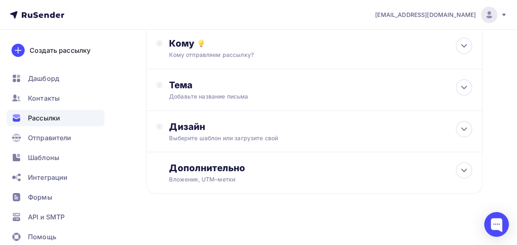
scroll to position [34, 0]
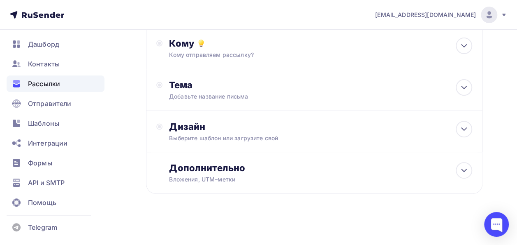
click at [112, 37] on div "Назад проверка проверка Закончить позже Далее Отправитель Кто отправляет рассыл…" at bounding box center [258, 92] width 517 height 307
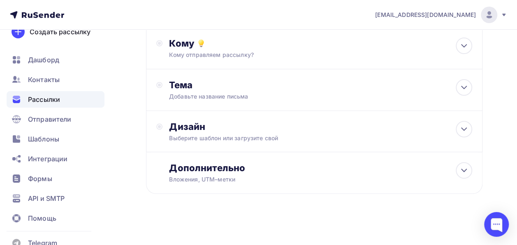
scroll to position [0, 0]
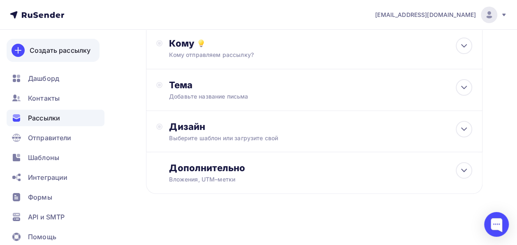
click at [65, 51] on div "Создать рассылку" at bounding box center [60, 50] width 61 height 10
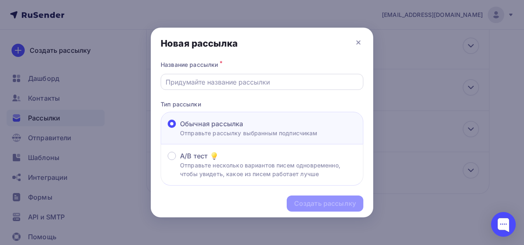
click at [235, 81] on input "text" at bounding box center [261, 82] width 193 height 10
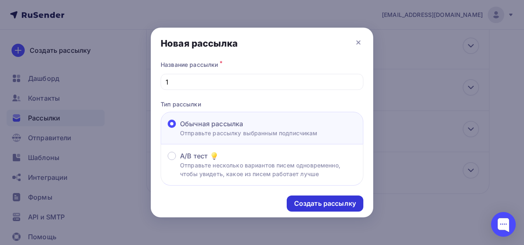
click at [328, 206] on div "Создать рассылку" at bounding box center [325, 202] width 62 height 9
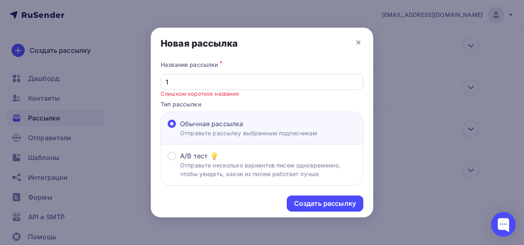
click at [221, 81] on input "1" at bounding box center [261, 82] width 193 height 10
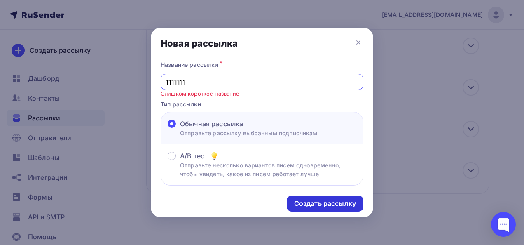
type input "1111111"
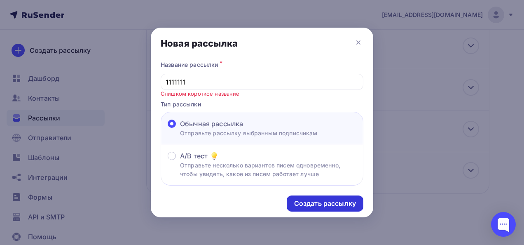
click at [332, 198] on div "Создать рассылку" at bounding box center [325, 203] width 77 height 16
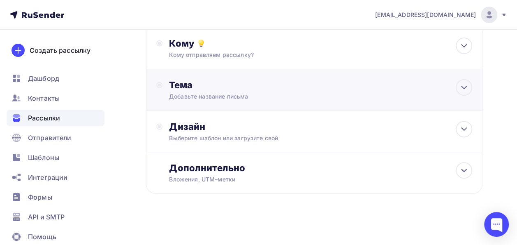
click at [277, 89] on div "Тема" at bounding box center [250, 85] width 163 height 12
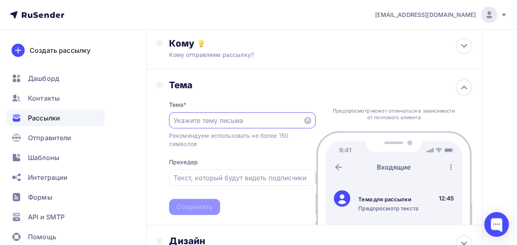
click at [215, 119] on input "text" at bounding box center [236, 120] width 125 height 10
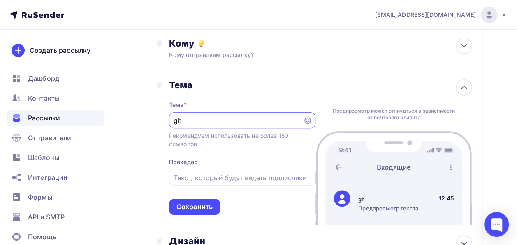
type input "g"
type input "прова"
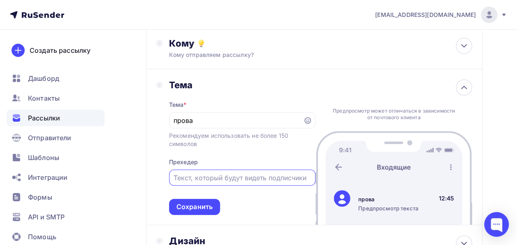
click at [235, 179] on input "text" at bounding box center [242, 177] width 137 height 10
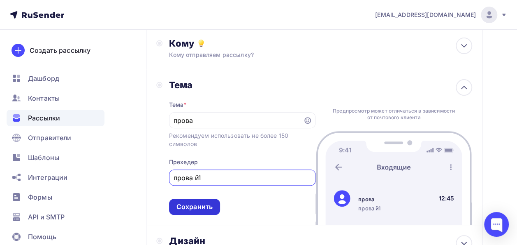
type input "прова й1"
click at [198, 209] on div "Сохранить" at bounding box center [195, 206] width 36 height 9
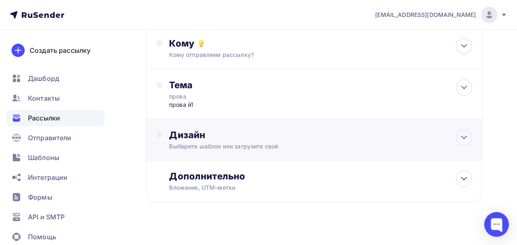
click at [226, 136] on div "Дизайн" at bounding box center [320, 135] width 303 height 12
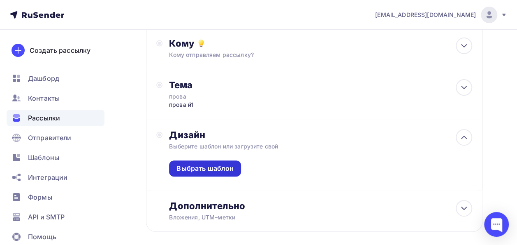
click at [212, 165] on div "Выбрать шаблон" at bounding box center [205, 167] width 57 height 9
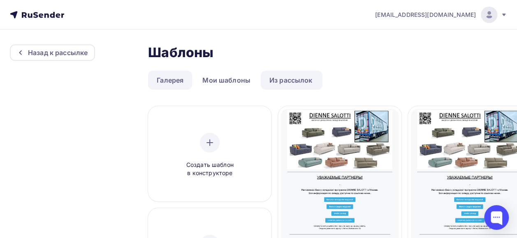
click at [168, 75] on link "Галерея" at bounding box center [170, 80] width 44 height 19
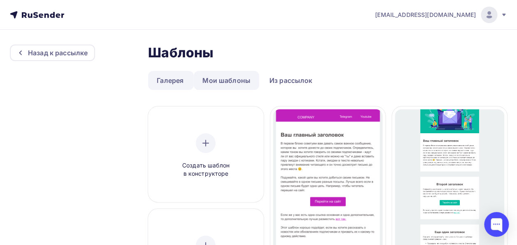
click at [224, 78] on link "Мои шаблоны" at bounding box center [226, 80] width 65 height 19
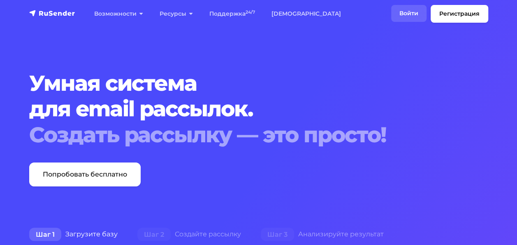
click at [411, 8] on link "Войти" at bounding box center [408, 13] width 35 height 17
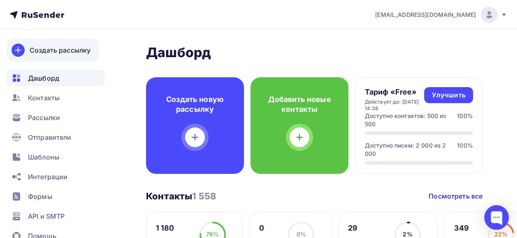
click at [54, 47] on div "Создать рассылку" at bounding box center [60, 50] width 61 height 10
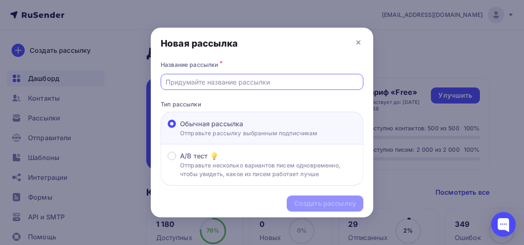
click at [232, 82] on input "text" at bounding box center [261, 82] width 193 height 10
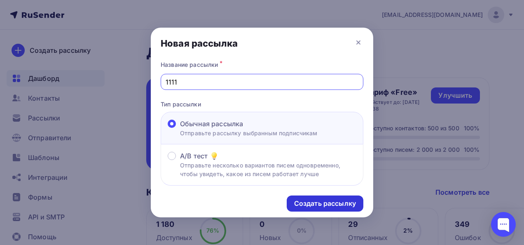
type input "1111"
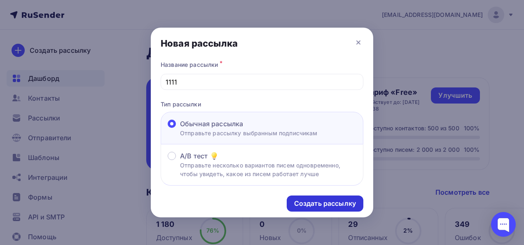
click at [309, 200] on div "Создать рассылку" at bounding box center [325, 202] width 62 height 9
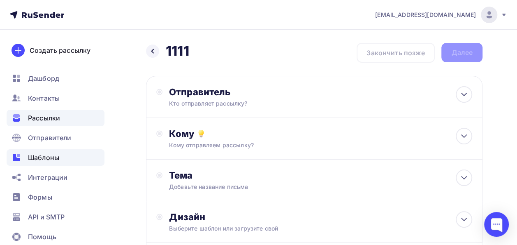
click at [47, 153] on span "Шаблоны" at bounding box center [43, 157] width 31 height 10
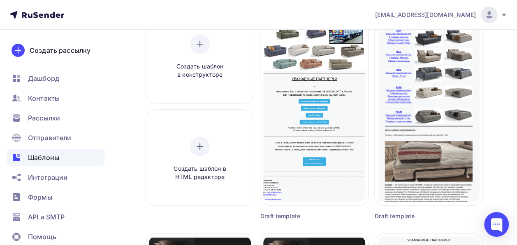
scroll to position [102, 0]
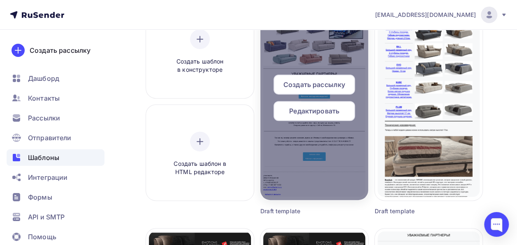
click at [306, 108] on span "Редактировать" at bounding box center [314, 111] width 50 height 10
